Goal: Check status

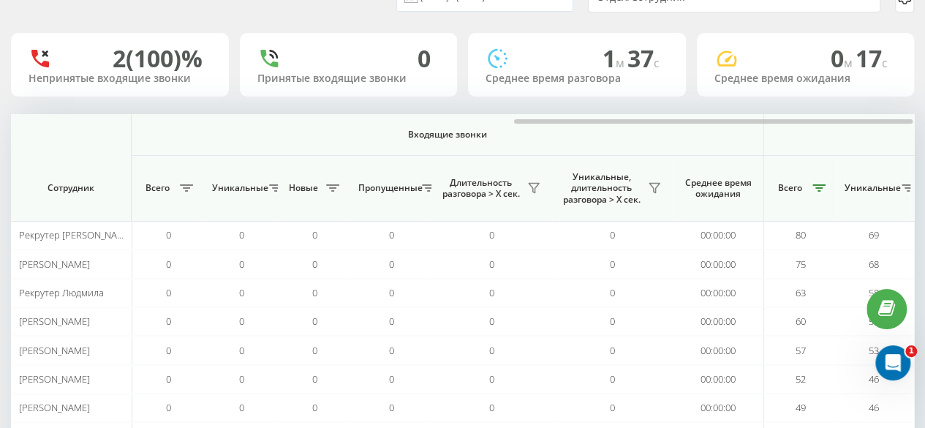
scroll to position [0, 1137]
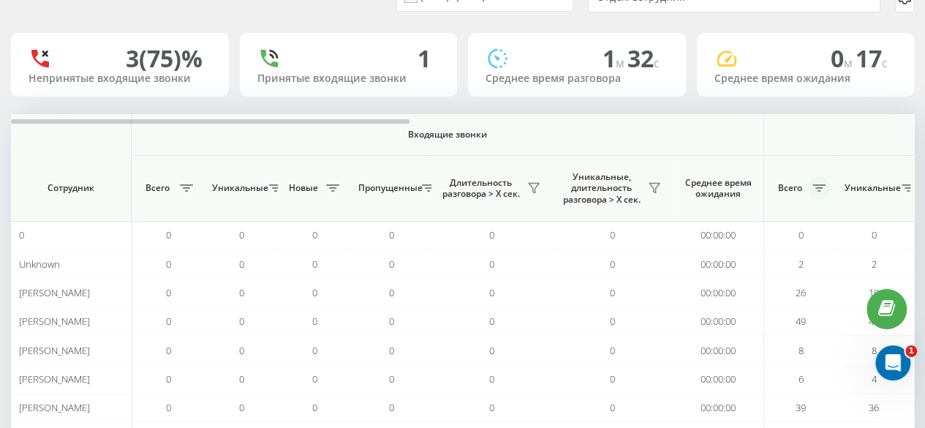
click at [821, 184] on icon at bounding box center [818, 187] width 13 height 7
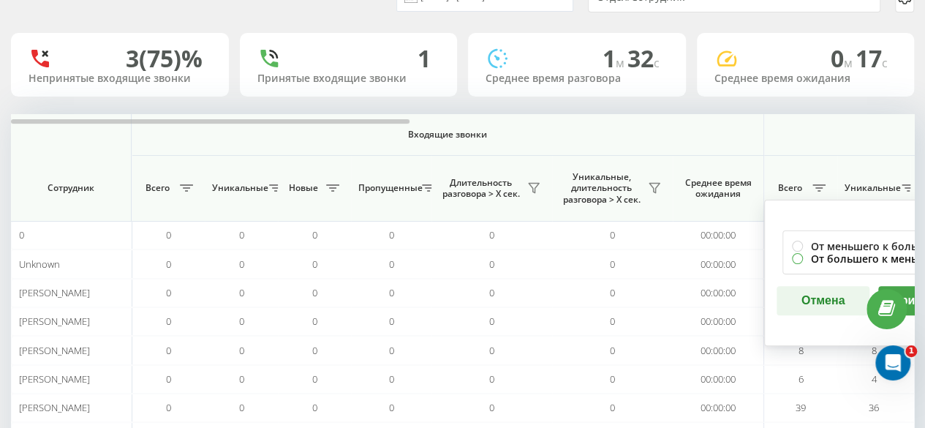
click at [814, 260] on label "От большего к меньшему" at bounding box center [874, 258] width 164 height 12
radio input "true"
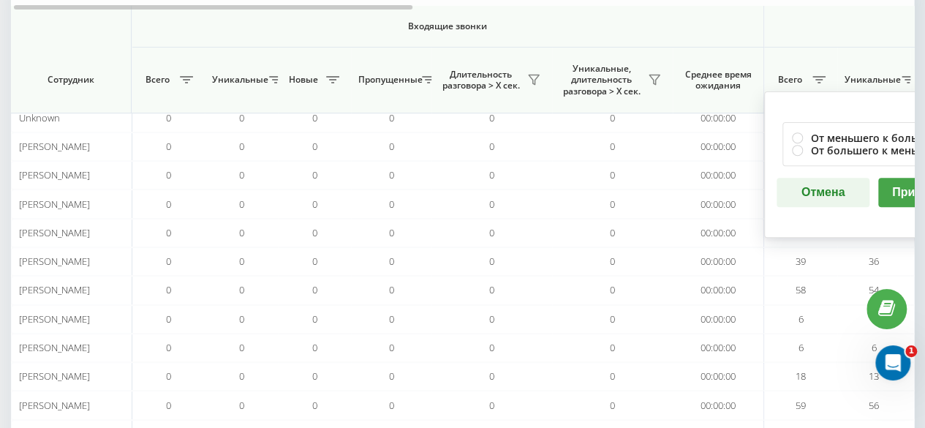
click at [899, 184] on button "Применить" at bounding box center [924, 192] width 93 height 29
click at [0, 0] on div at bounding box center [0, 0] width 0 height 0
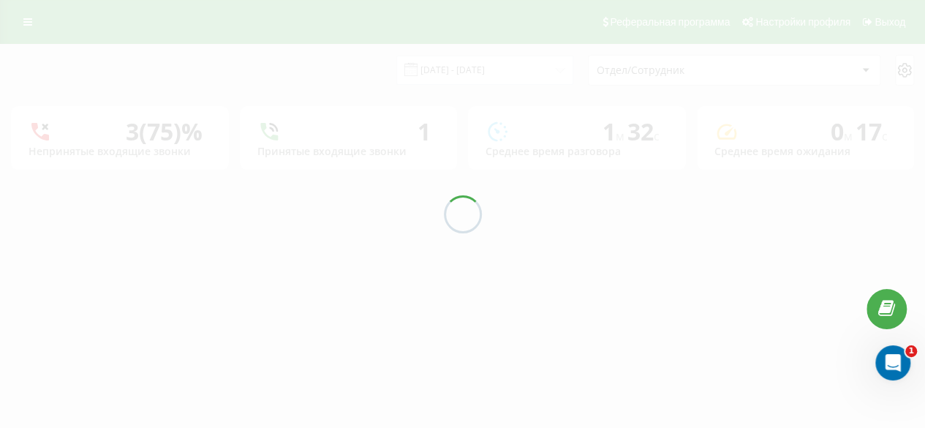
scroll to position [0, 0]
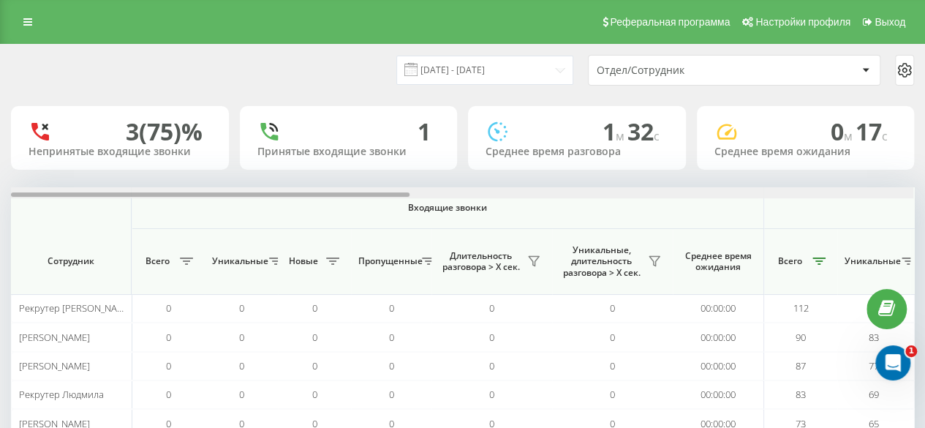
click at [396, 188] on div at bounding box center [462, 192] width 902 height 11
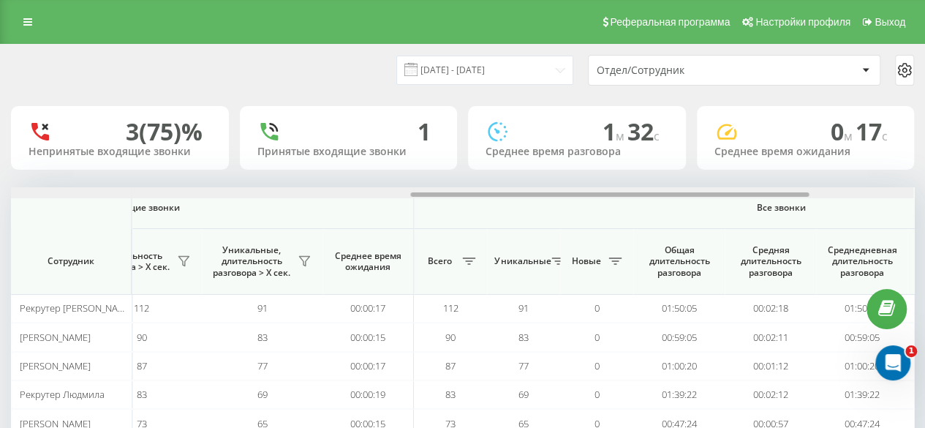
click at [418, 194] on div at bounding box center [609, 194] width 399 height 4
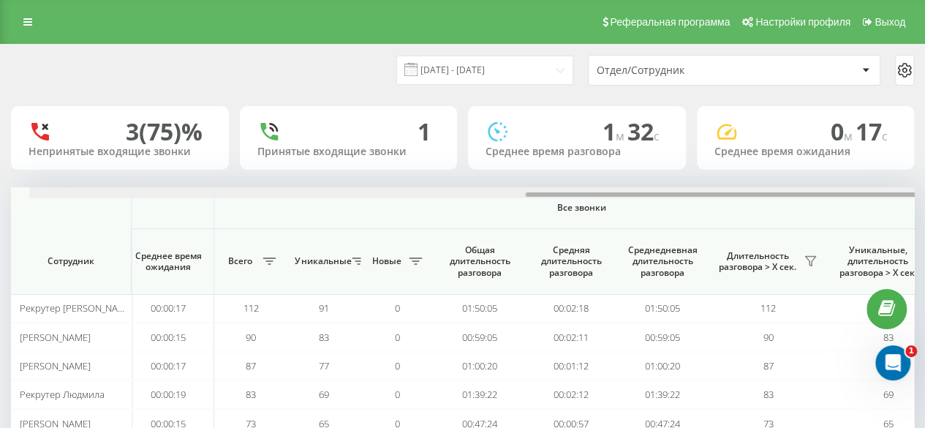
scroll to position [0, 1130]
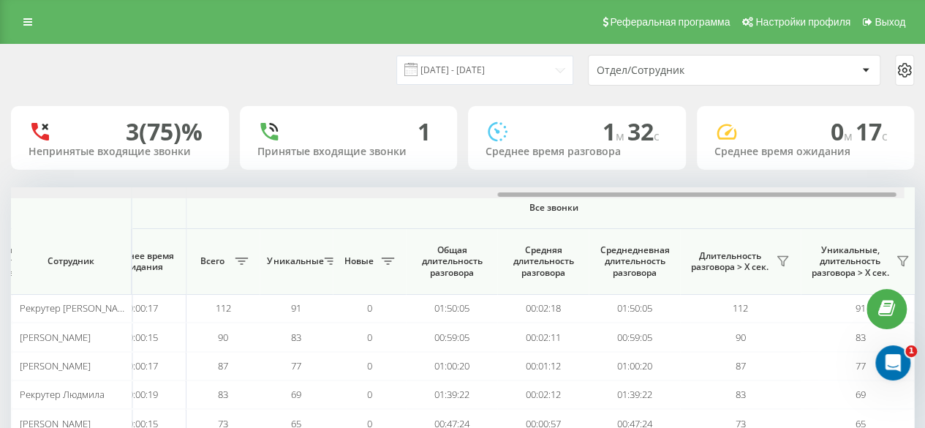
drag, startPoint x: 418, startPoint y: 194, endPoint x: 519, endPoint y: 171, distance: 103.4
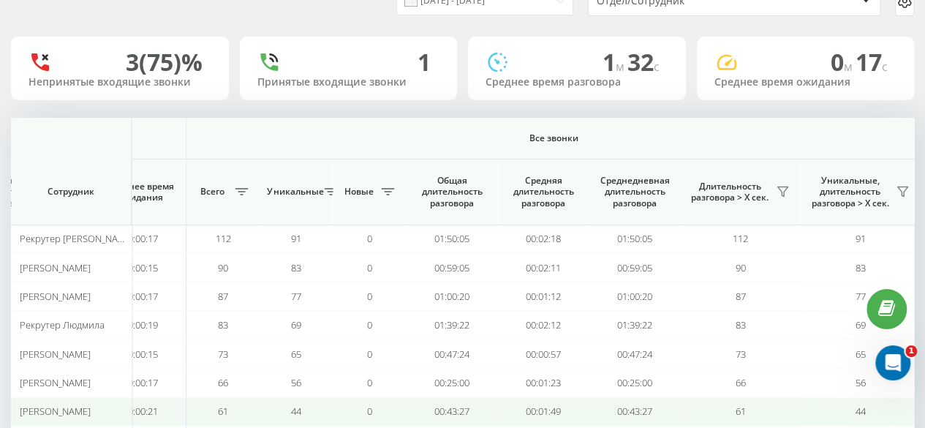
scroll to position [146, 0]
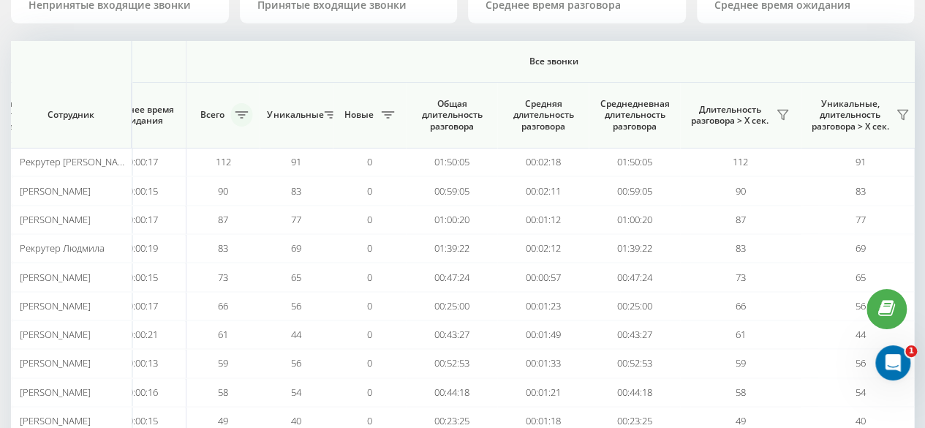
click at [244, 118] on icon at bounding box center [241, 114] width 13 height 7
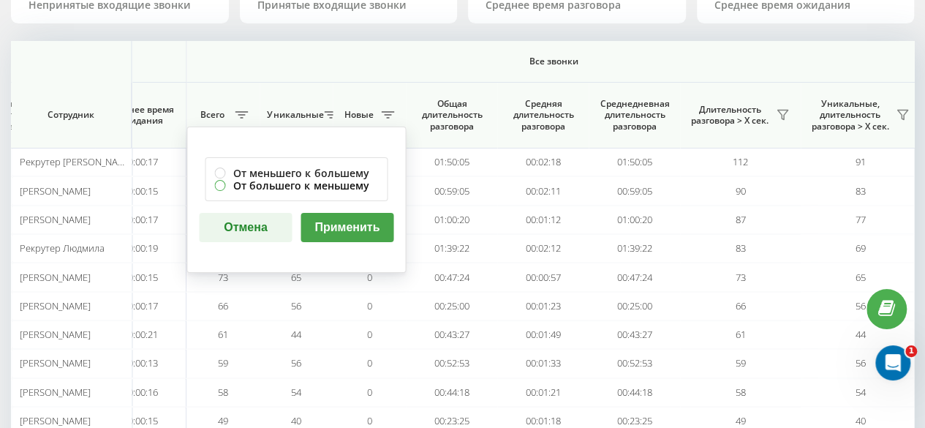
click at [290, 186] on label "От большего к меньшему" at bounding box center [296, 185] width 164 height 12
radio input "true"
click at [290, 186] on label "От большего к меньшему" at bounding box center [296, 185] width 164 height 12
click at [329, 222] on button "Применить" at bounding box center [347, 227] width 93 height 29
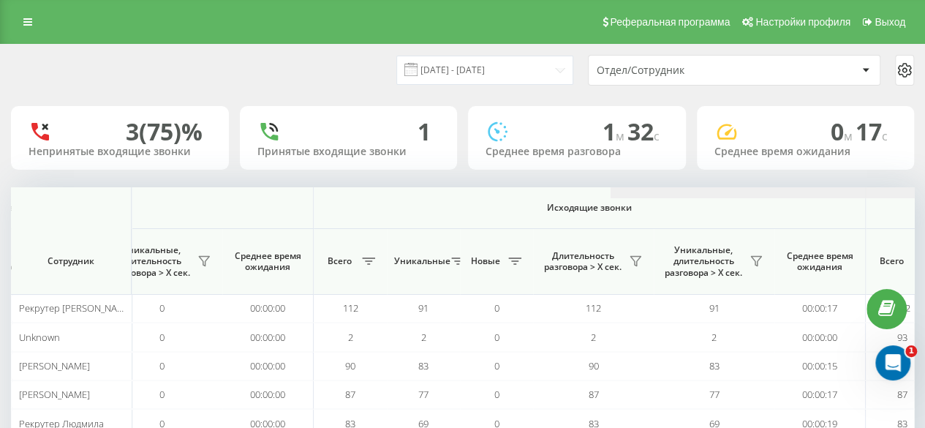
scroll to position [0, 1137]
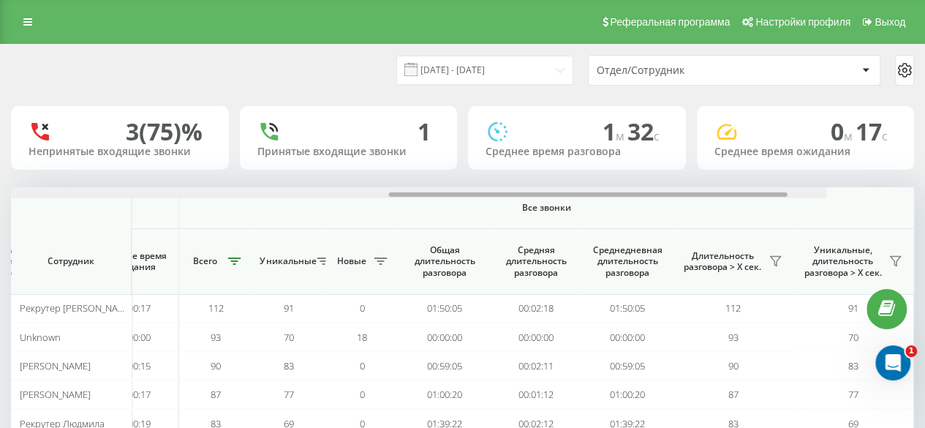
drag, startPoint x: 233, startPoint y: 194, endPoint x: 885, endPoint y: 64, distance: 665.2
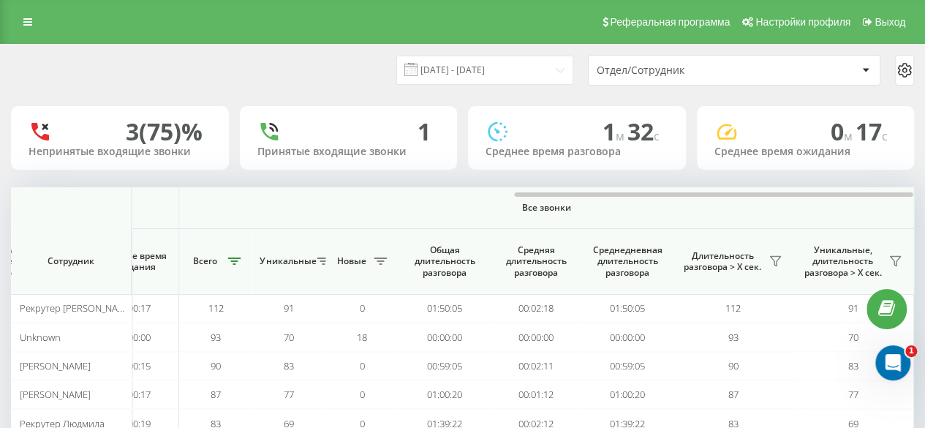
drag, startPoint x: 911, startPoint y: 63, endPoint x: 935, endPoint y: 53, distance: 26.2
click at [924, 56] on html "bukischool.com.ua Проекты bukischool.com.ua Дашборд Центр обращений Аналитика В…" at bounding box center [462, 214] width 925 height 428
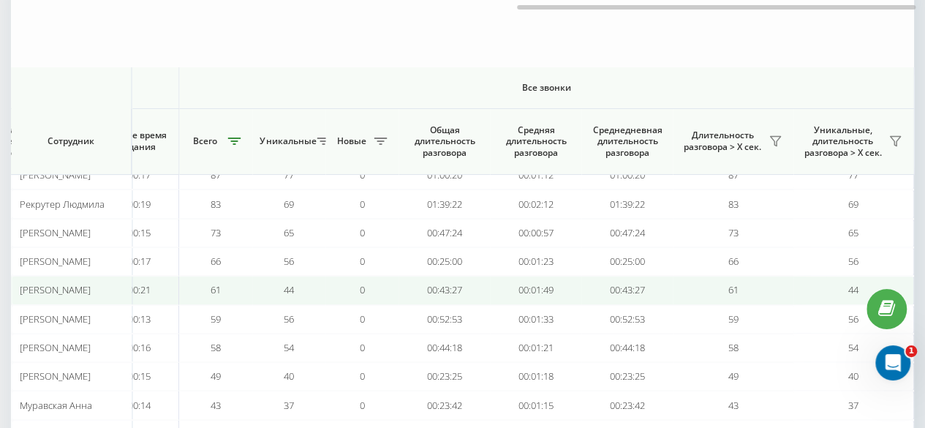
scroll to position [293, 0]
